Goal: Use online tool/utility: Utilize a website feature to perform a specific function

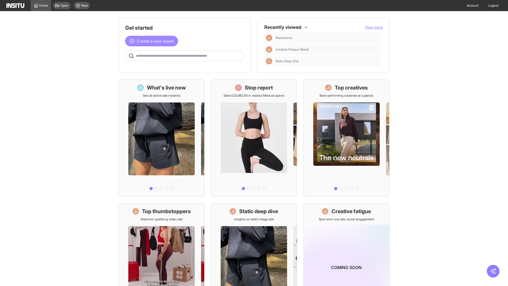
click at [153, 41] on span "Create a new report" at bounding box center [155, 41] width 37 height 6
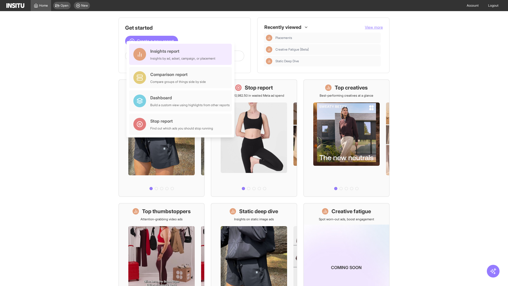
click at [182, 54] on div "Insights report Insights by ad, adset, campaign, or placement" at bounding box center [182, 54] width 65 height 13
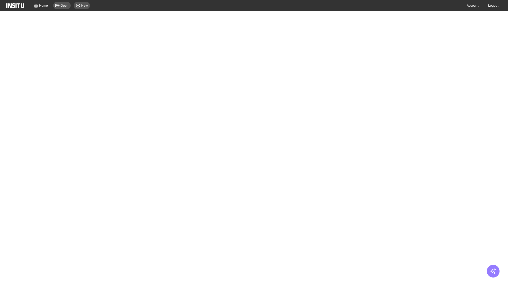
select select "**"
